Goal: Task Accomplishment & Management: Use online tool/utility

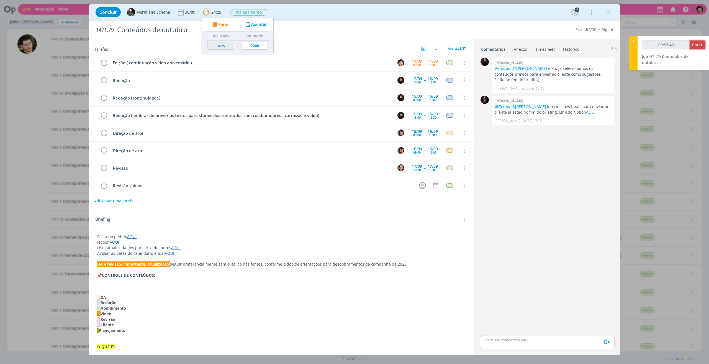
click at [697, 46] on span "Parar" at bounding box center [697, 44] width 10 height 5
type input "00:54:00"
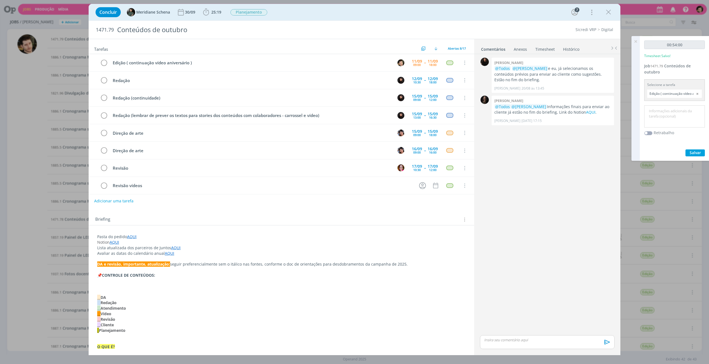
click at [679, 116] on textarea at bounding box center [675, 117] width 58 height 20
type textarea "Edição de Vídeo."
click at [694, 150] on span "Salvar" at bounding box center [695, 152] width 11 height 5
click at [698, 150] on span "Salvar" at bounding box center [695, 152] width 11 height 5
click at [637, 40] on icon at bounding box center [636, 41] width 10 height 11
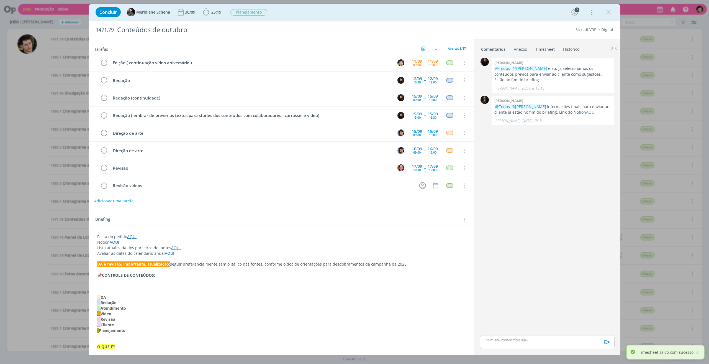
click at [609, 11] on icon "dialog" at bounding box center [609, 12] width 8 height 8
